Goal: Task Accomplishment & Management: Manage account settings

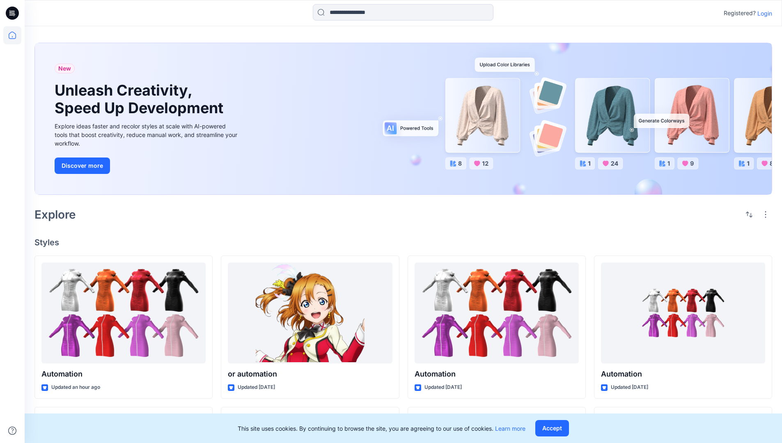
click at [763, 13] on p "Login" at bounding box center [764, 13] width 15 height 9
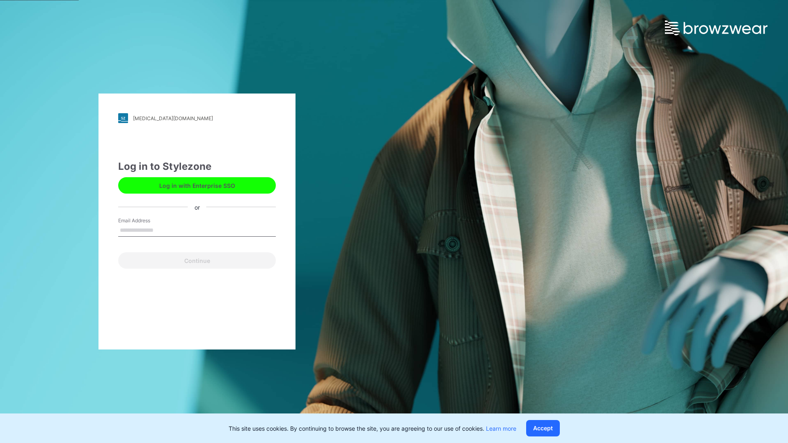
click at [162, 230] on input "Email Address" at bounding box center [197, 231] width 158 height 12
type input "**********"
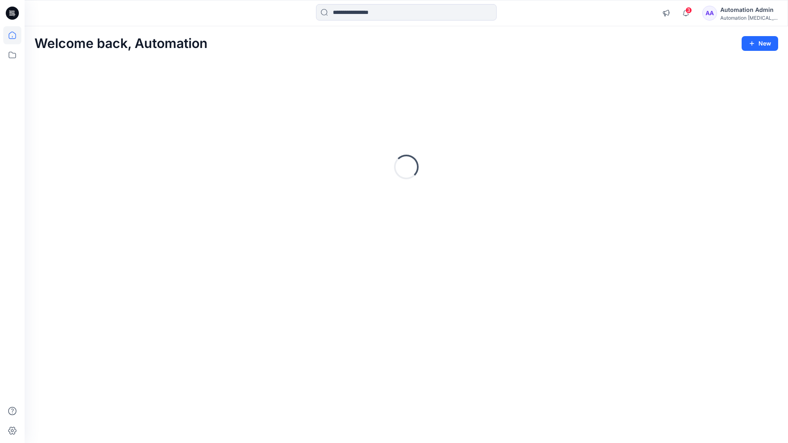
click at [16, 35] on icon at bounding box center [12, 35] width 7 height 7
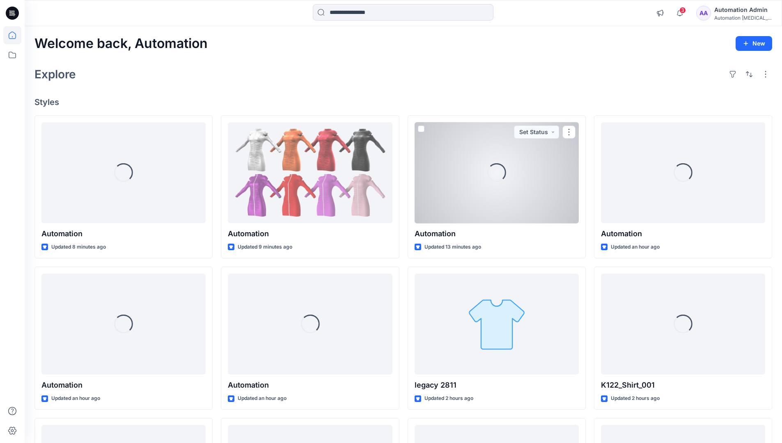
click at [737, 19] on div "Automation [MEDICAL_DATA]..." at bounding box center [742, 18] width 57 height 6
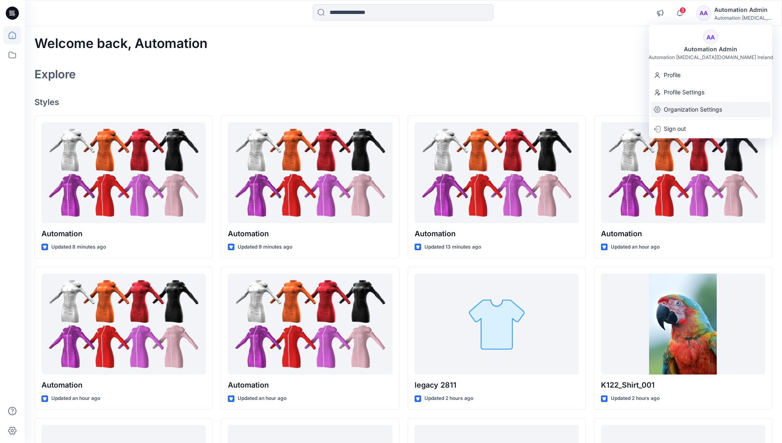
click at [706, 112] on p "Organization Settings" at bounding box center [693, 110] width 58 height 16
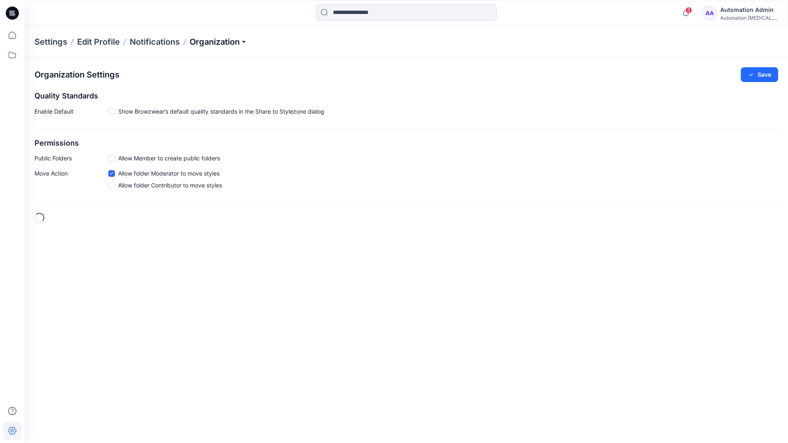
click at [240, 42] on p "Organization" at bounding box center [218, 41] width 57 height 11
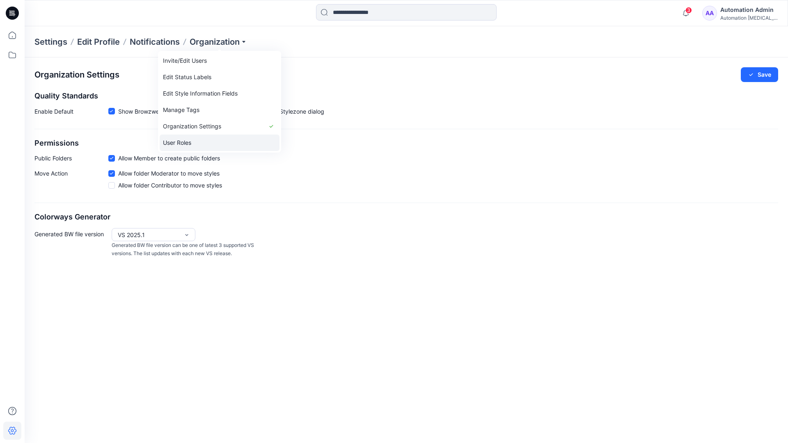
click at [223, 138] on link "User Roles" at bounding box center [220, 143] width 120 height 16
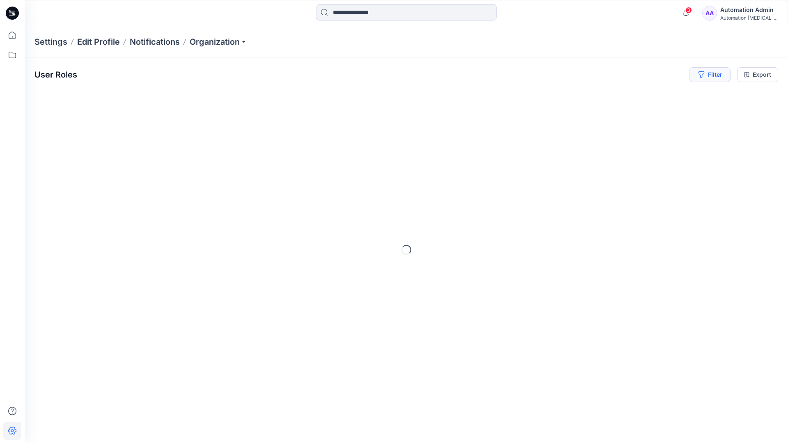
click at [713, 73] on button "Filter" at bounding box center [710, 74] width 41 height 15
click at [605, 96] on div at bounding box center [585, 97] width 85 height 10
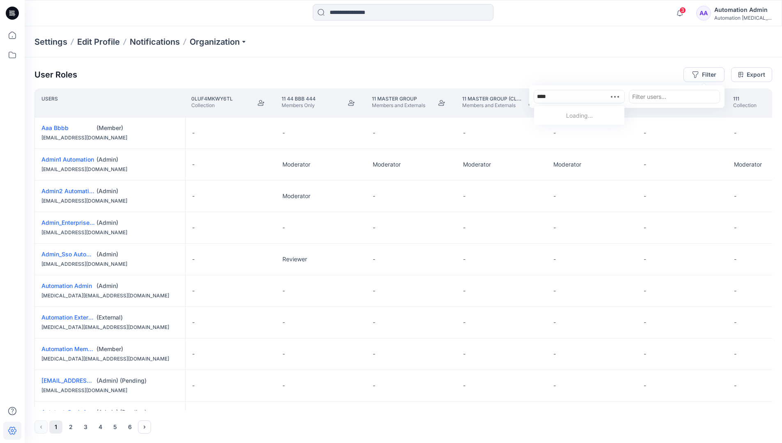
type input "*****"
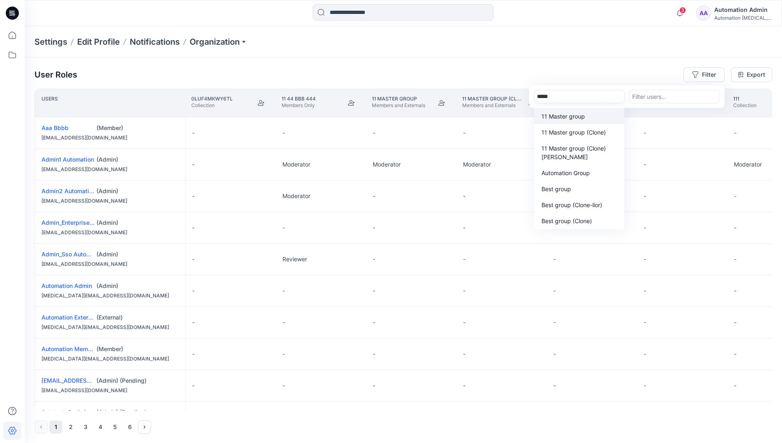
scroll to position [85, 0]
click at [582, 176] on p "Automation Group" at bounding box center [565, 173] width 48 height 9
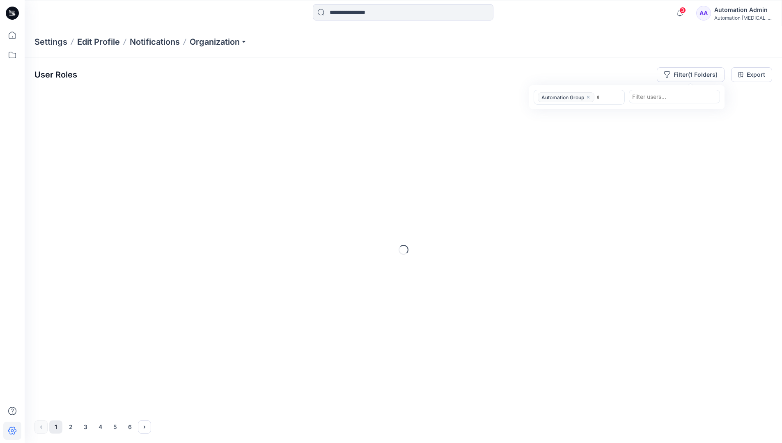
type input "******"
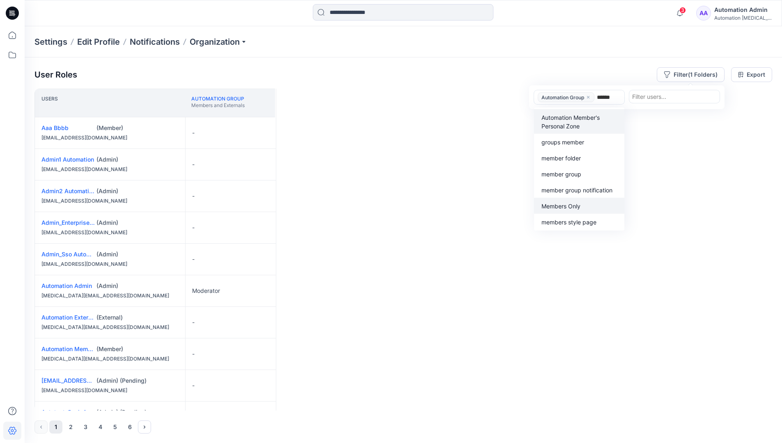
click at [578, 204] on p "Members Only" at bounding box center [560, 206] width 39 height 9
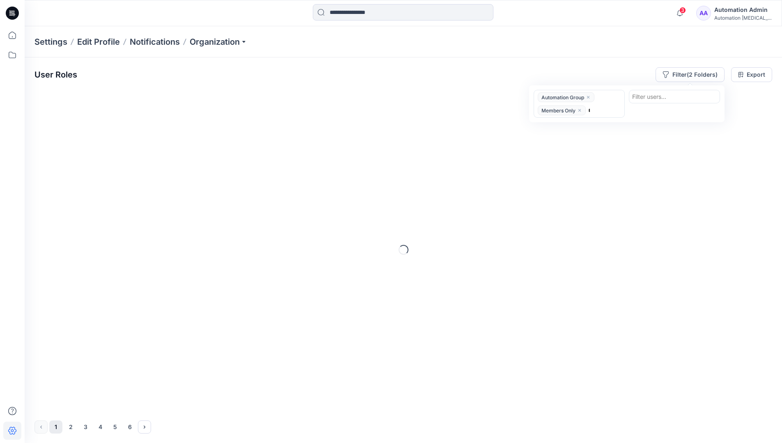
type input "*****"
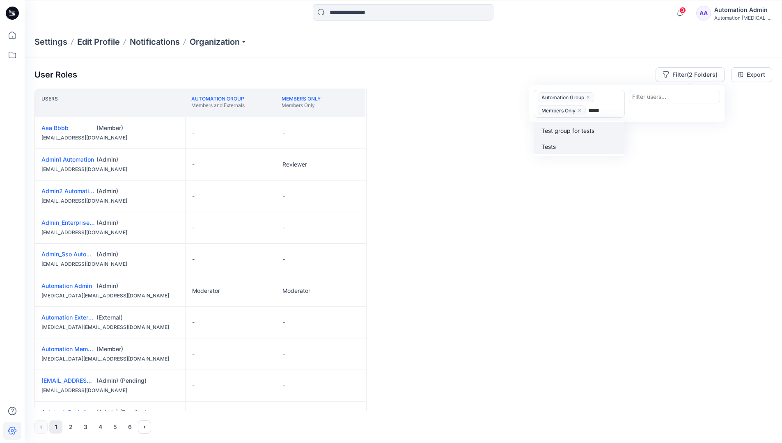
click at [581, 142] on div "Tests" at bounding box center [579, 146] width 80 height 9
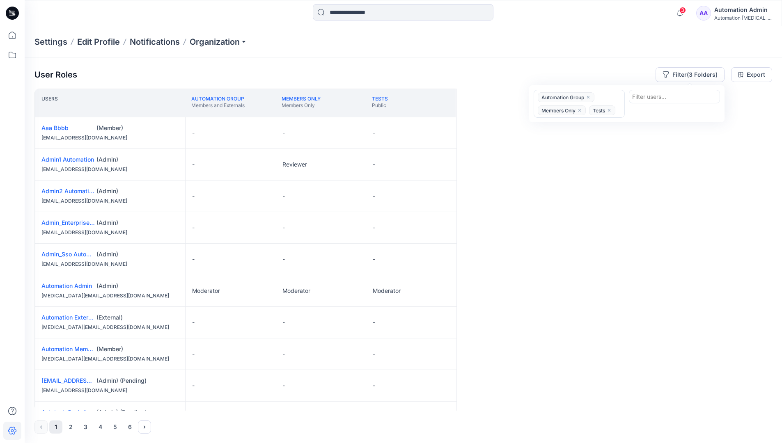
click at [561, 139] on div "Users Automation Group Members and Externals Members Only Members Only Tests Pu…" at bounding box center [403, 250] width 738 height 322
click at [686, 72] on button "Filter (3 Folders)" at bounding box center [689, 74] width 69 height 15
click at [589, 96] on icon "close" at bounding box center [588, 97] width 5 height 5
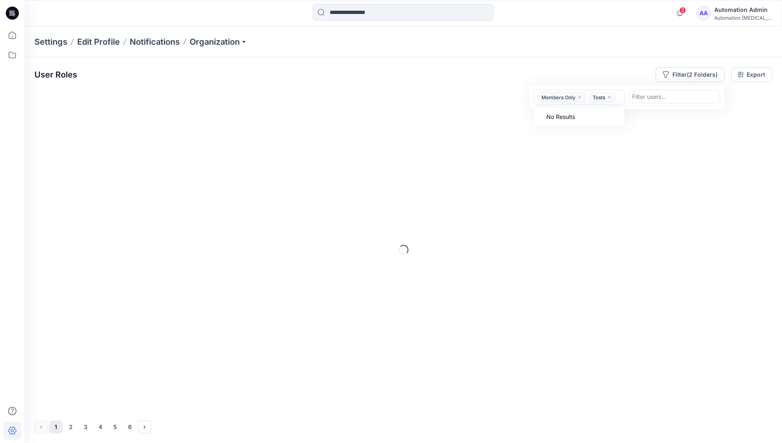
click at [582, 98] on icon "close" at bounding box center [579, 97] width 5 height 5
click at [559, 98] on icon "close" at bounding box center [558, 97] width 2 height 2
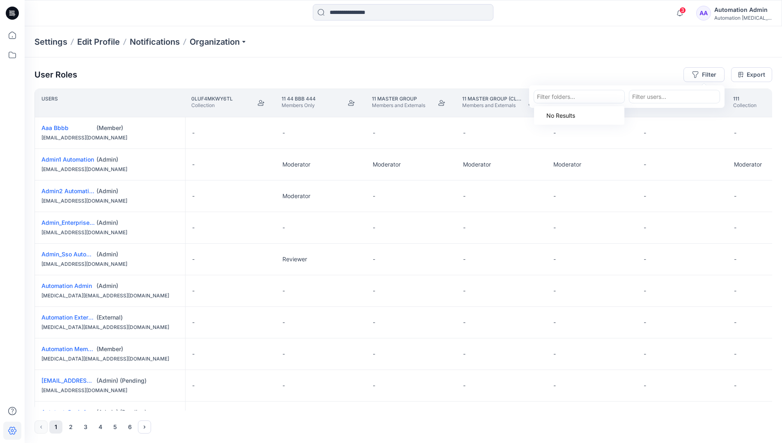
click at [664, 46] on div "Settings Edit Profile Notifications Organization" at bounding box center [403, 41] width 757 height 31
click at [604, 69] on div "User Roles Filter Export" at bounding box center [403, 74] width 738 height 15
click at [732, 13] on div "Automation Admin" at bounding box center [742, 10] width 57 height 10
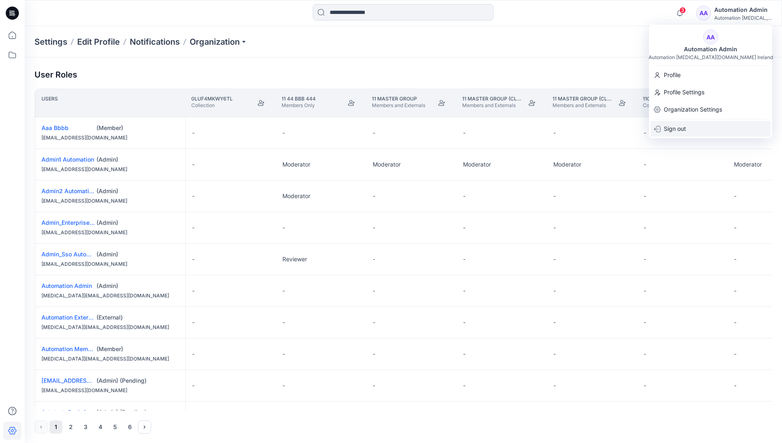
click at [699, 131] on div "Sign out" at bounding box center [711, 129] width 120 height 16
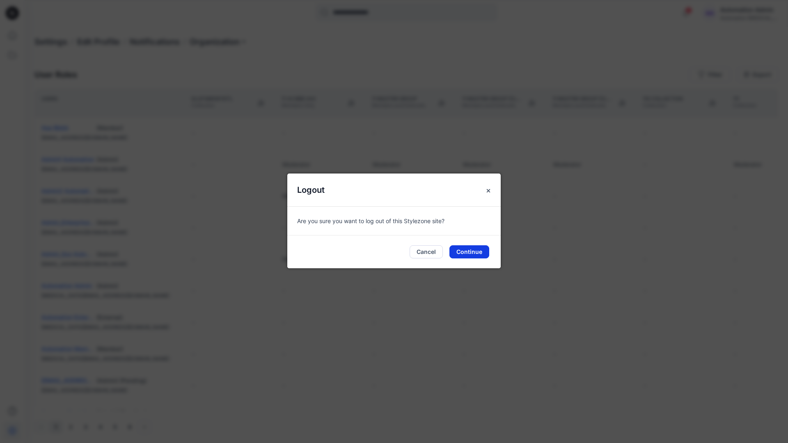
click at [478, 251] on button "Continue" at bounding box center [469, 251] width 40 height 13
